Goal: Register for event/course: Sign up to attend an event or enroll in a course

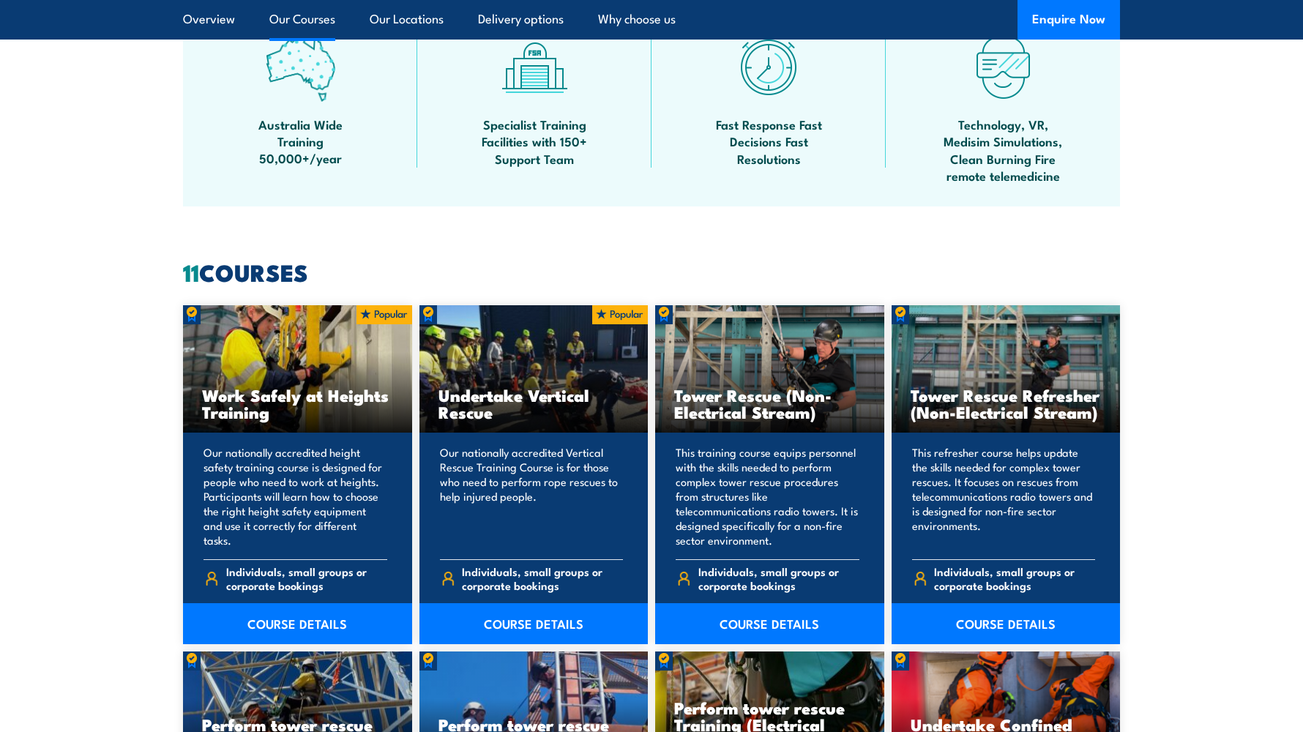
scroll to position [1025, 0]
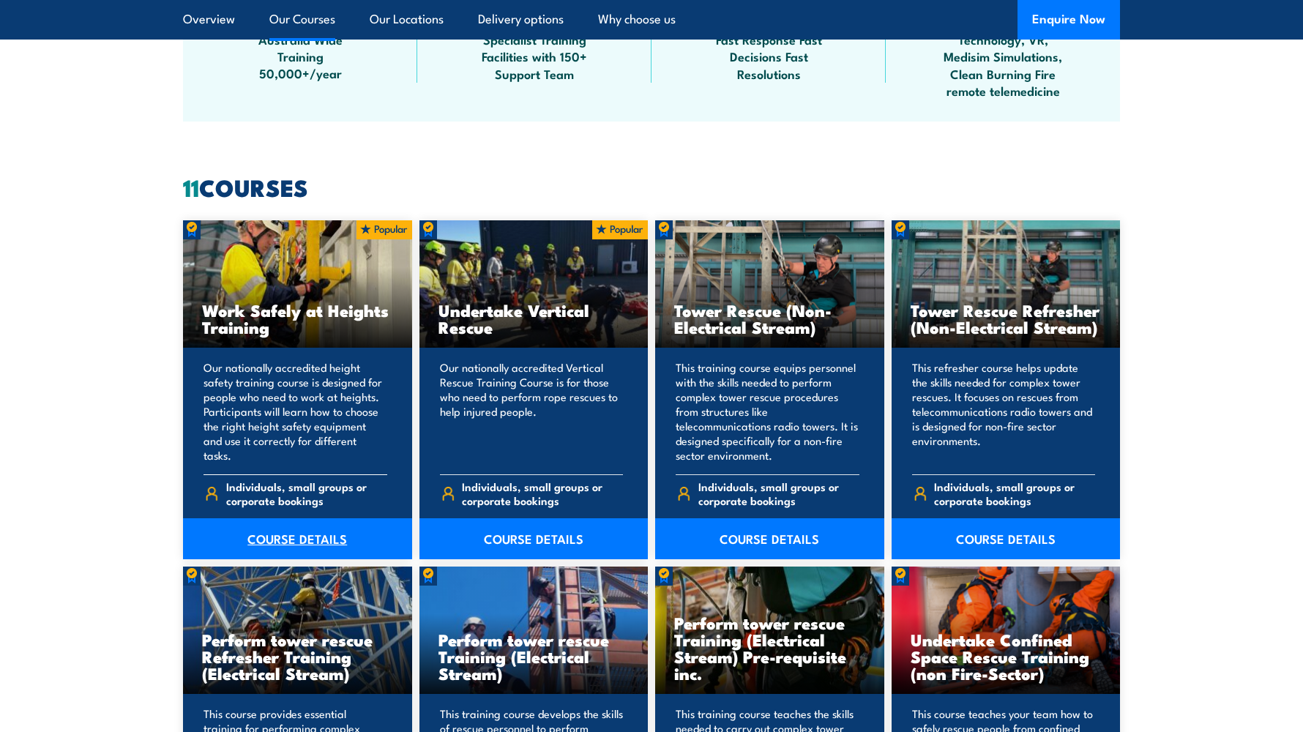
click at [302, 534] on link "COURSE DETAILS" at bounding box center [297, 538] width 229 height 41
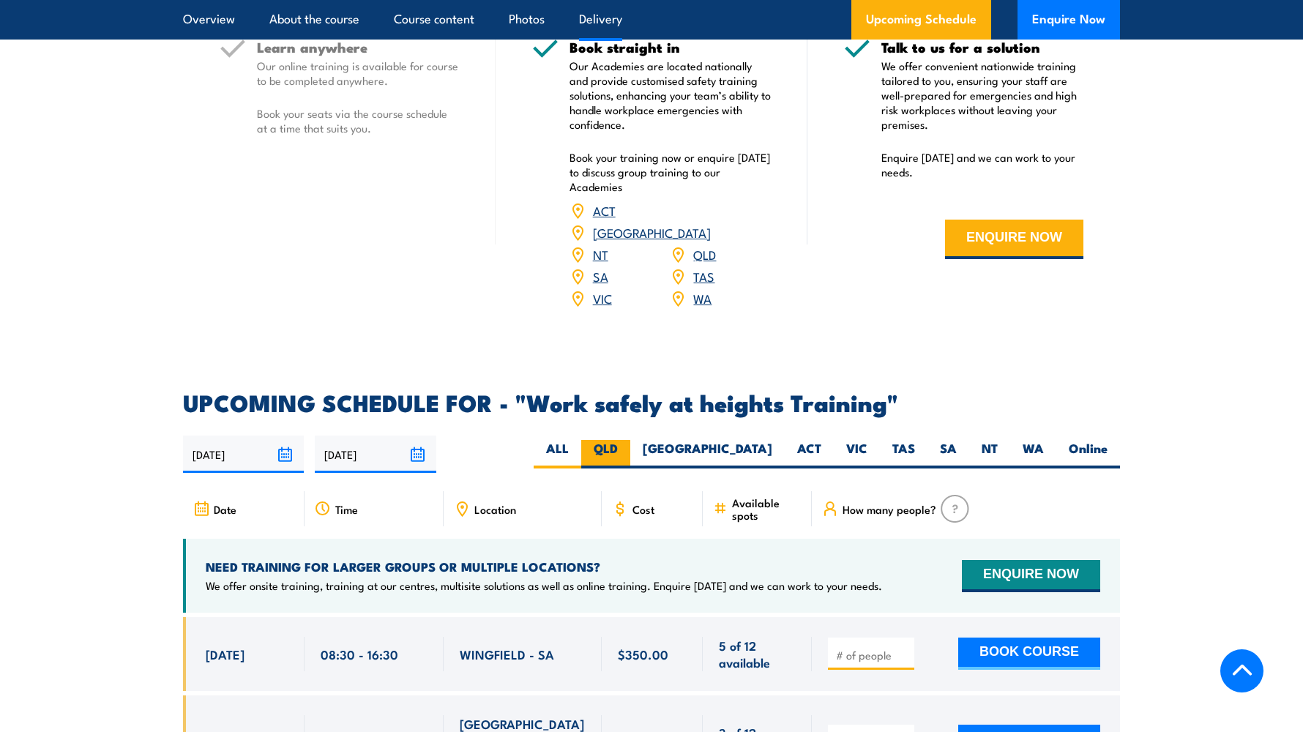
scroll to position [2342, 0]
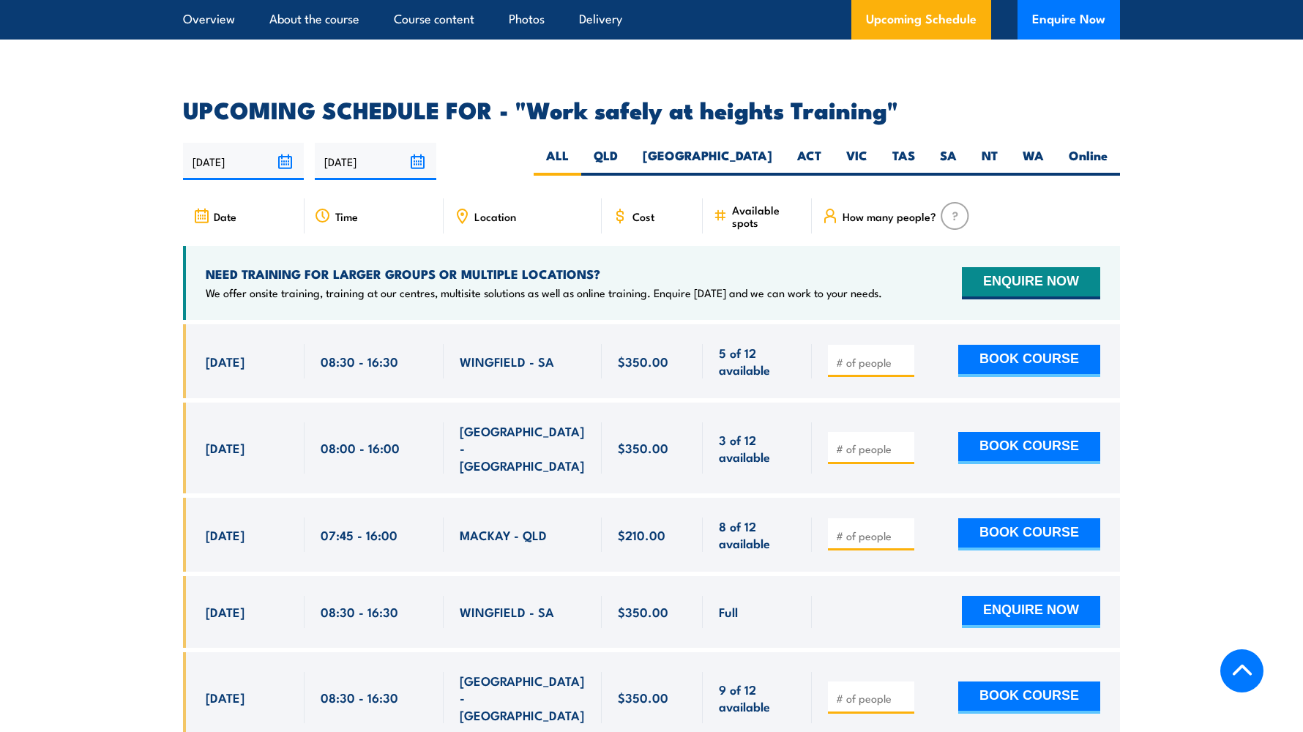
click at [493, 210] on span "Location" at bounding box center [495, 216] width 42 height 12
click at [488, 210] on span "Location" at bounding box center [495, 216] width 42 height 12
click at [828, 147] on label "ACT" at bounding box center [809, 161] width 49 height 29
click at [828, 147] on input "ACT" at bounding box center [826, 152] width 10 height 10
radio input "true"
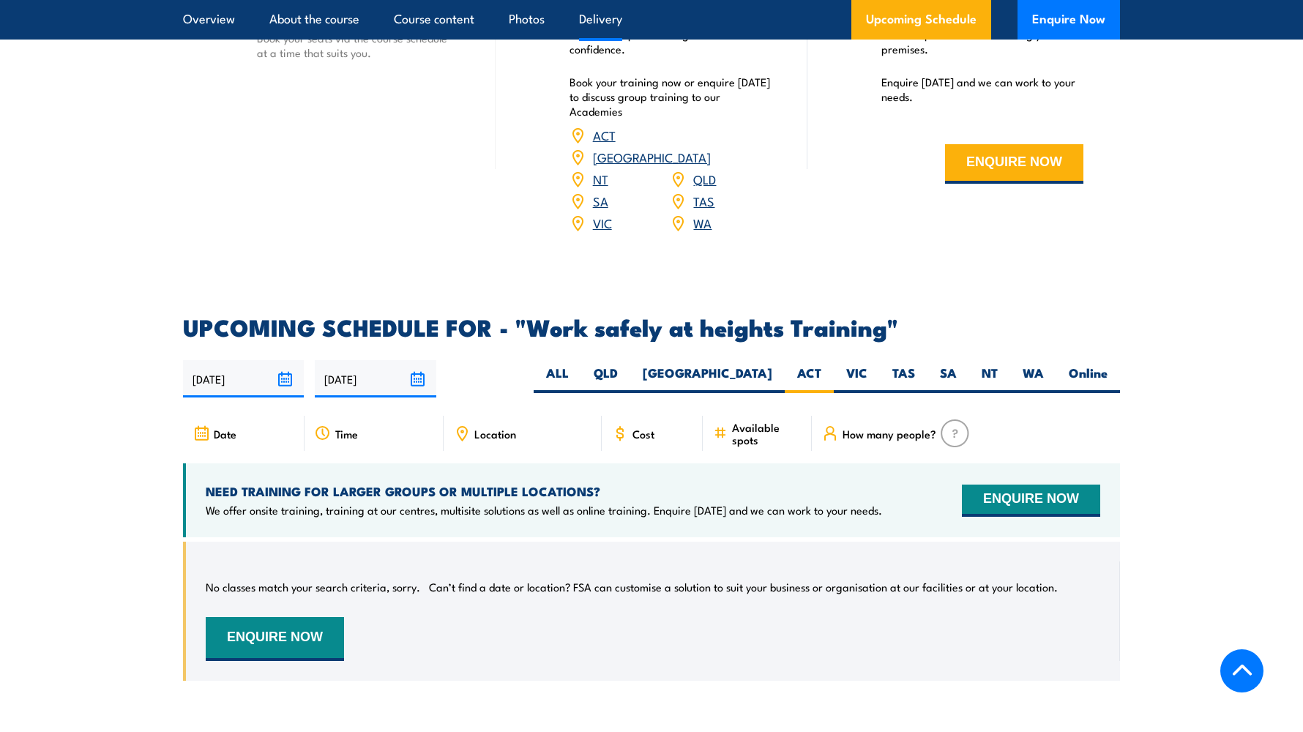
scroll to position [2036, 0]
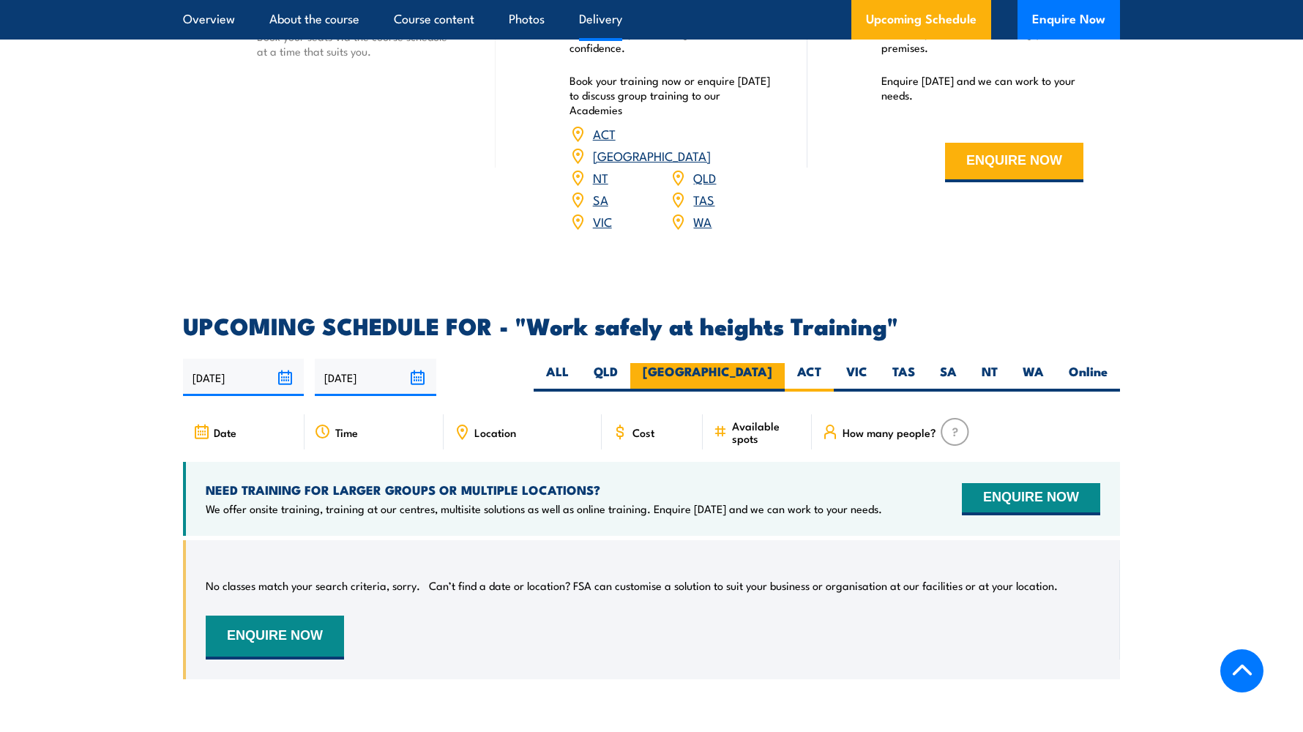
click at [750, 363] on label "[GEOGRAPHIC_DATA]" at bounding box center [707, 377] width 154 height 29
click at [772, 363] on input "[GEOGRAPHIC_DATA]" at bounding box center [777, 368] width 10 height 10
radio input "true"
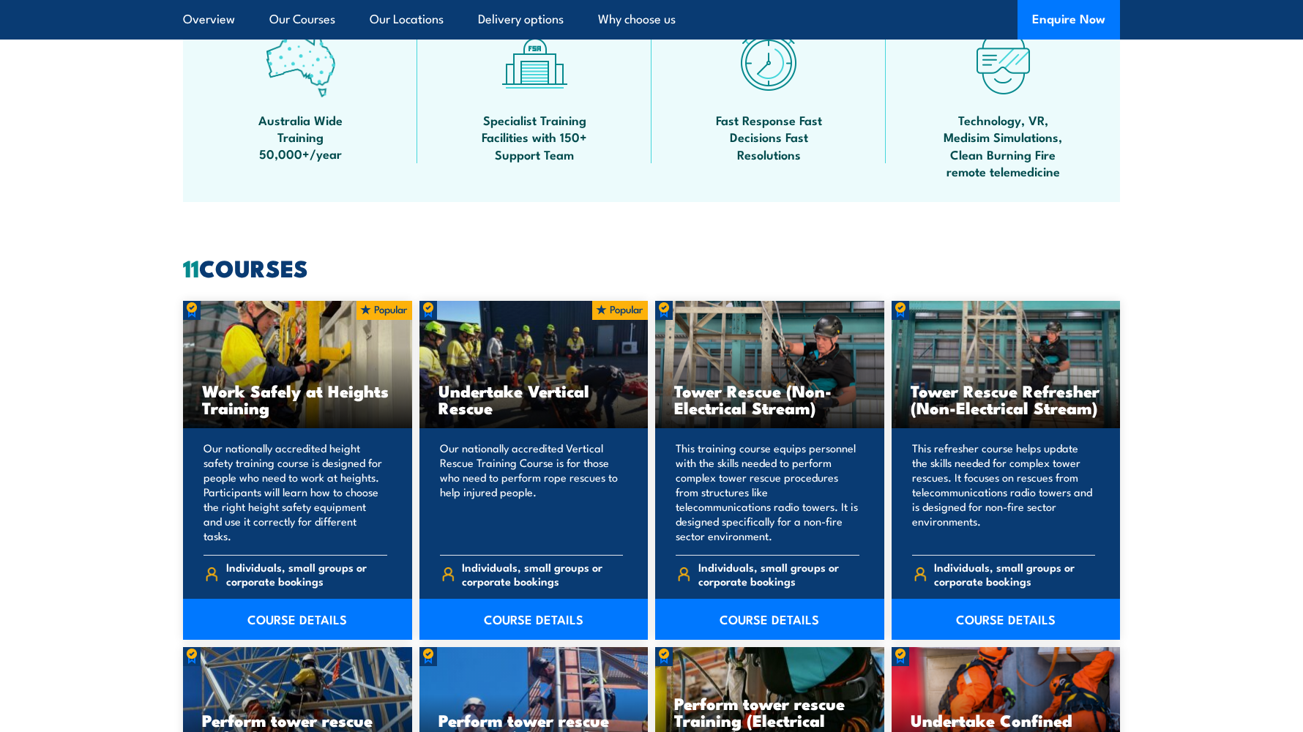
scroll to position [1022, 0]
